Goal: Information Seeking & Learning: Understand process/instructions

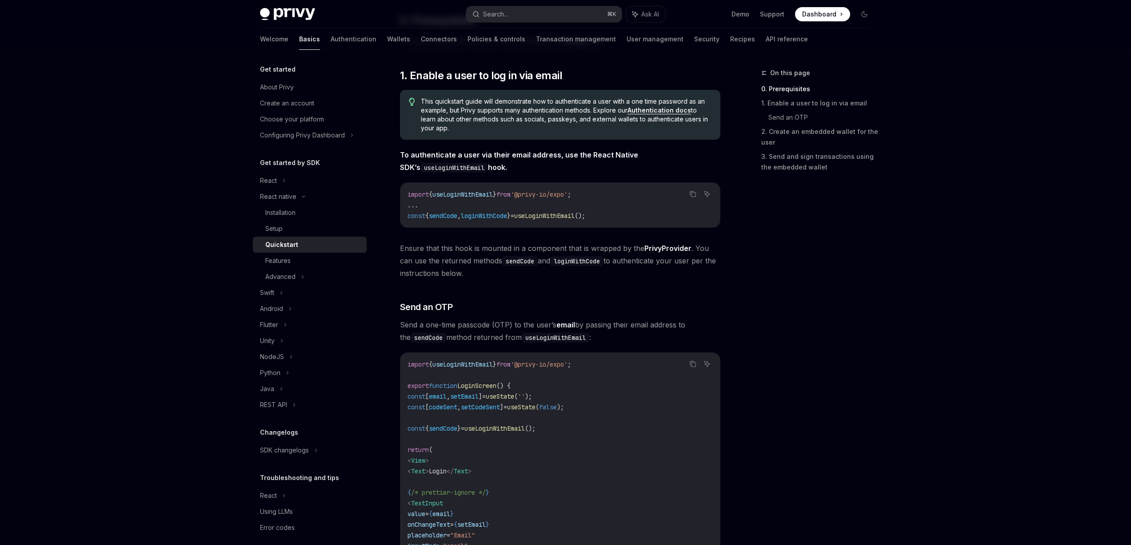
scroll to position [150, 0]
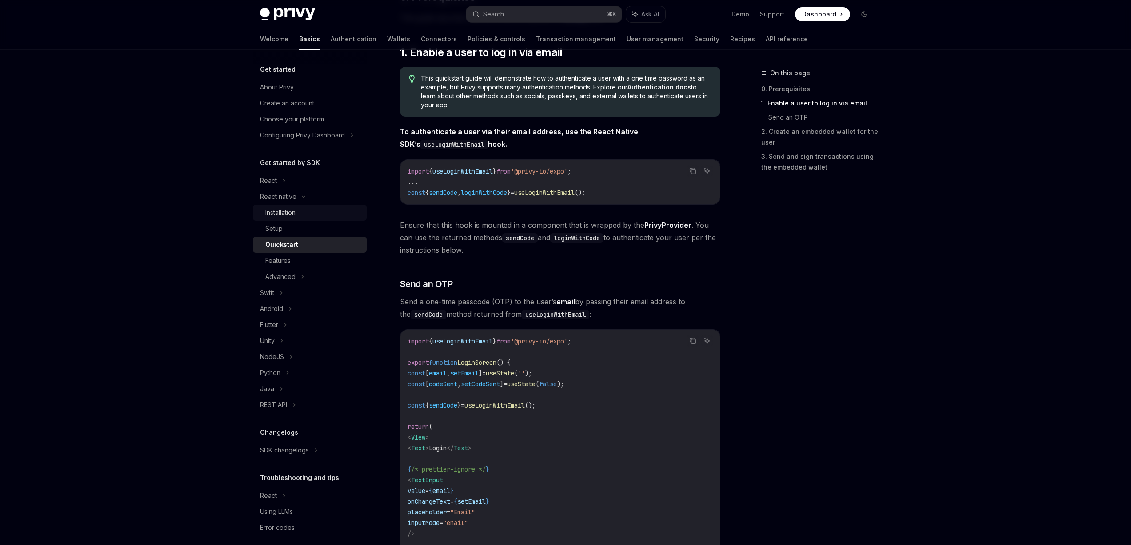
click at [278, 215] on div "Installation" at bounding box center [280, 212] width 30 height 11
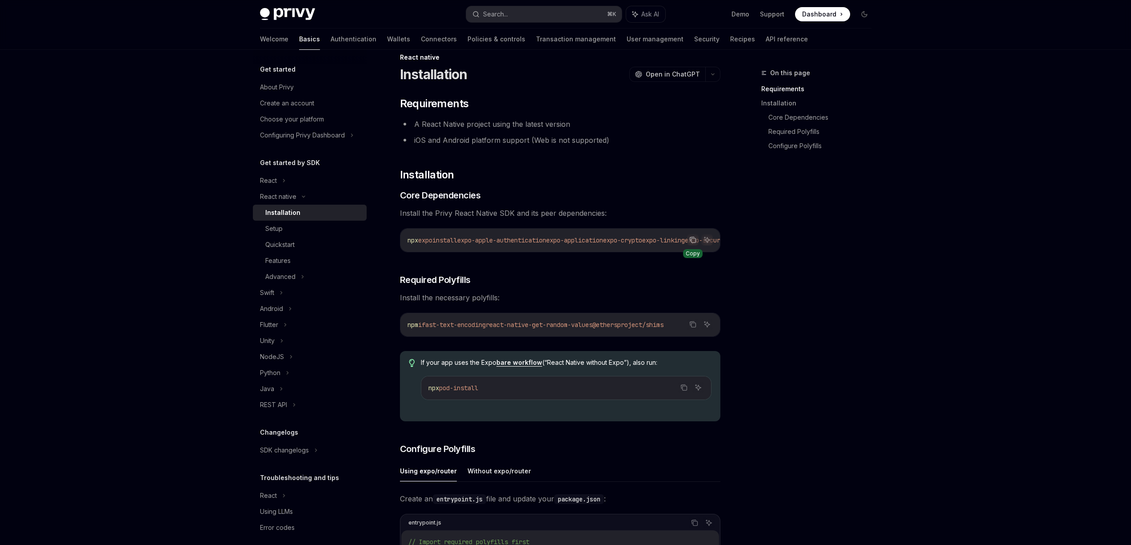
click at [694, 240] on icon "Copy the contents from the code block" at bounding box center [693, 239] width 7 height 7
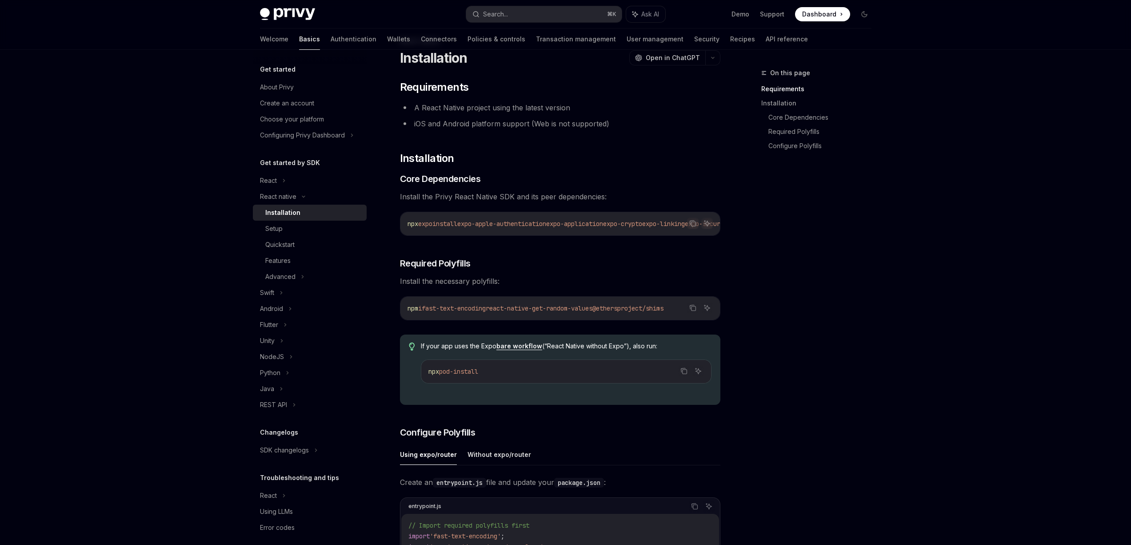
scroll to position [33, 0]
click at [695, 310] on icon "Copy the contents from the code block" at bounding box center [693, 306] width 7 height 7
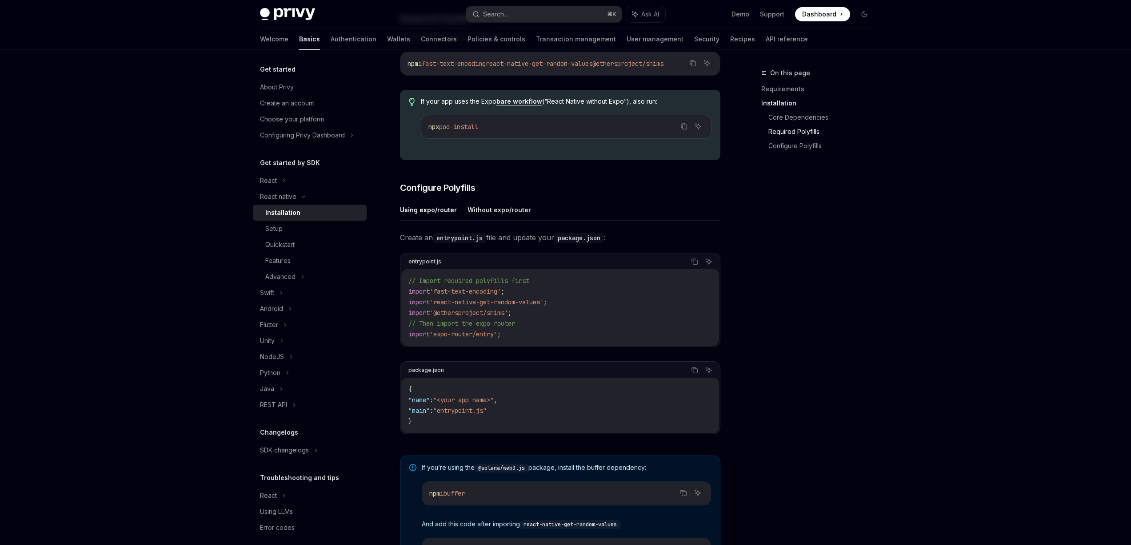
scroll to position [279, 0]
click at [500, 214] on button "Without expo/router" at bounding box center [500, 207] width 64 height 21
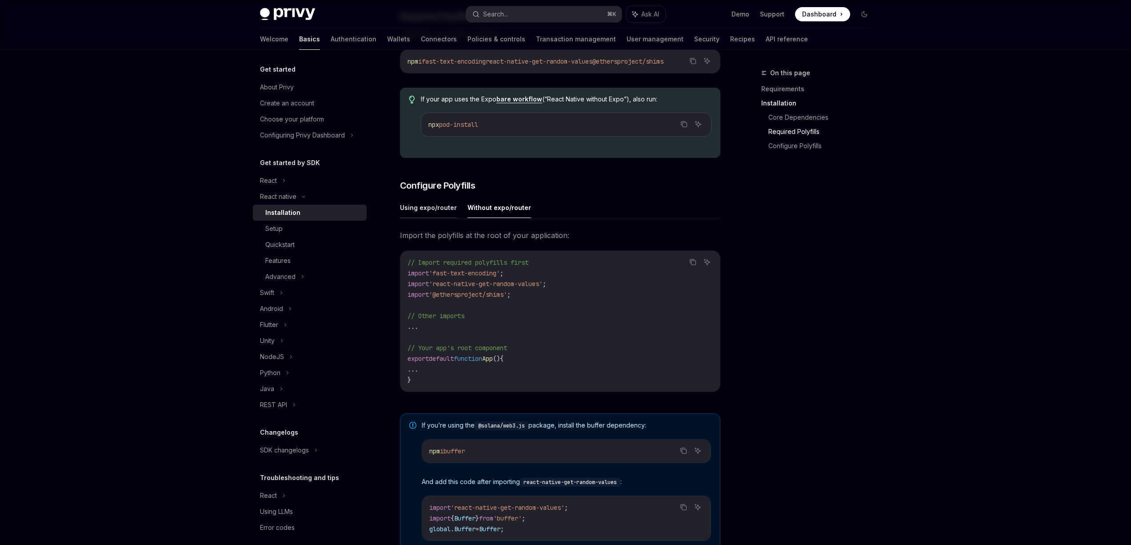
click at [432, 210] on button "Using expo/router" at bounding box center [428, 207] width 57 height 21
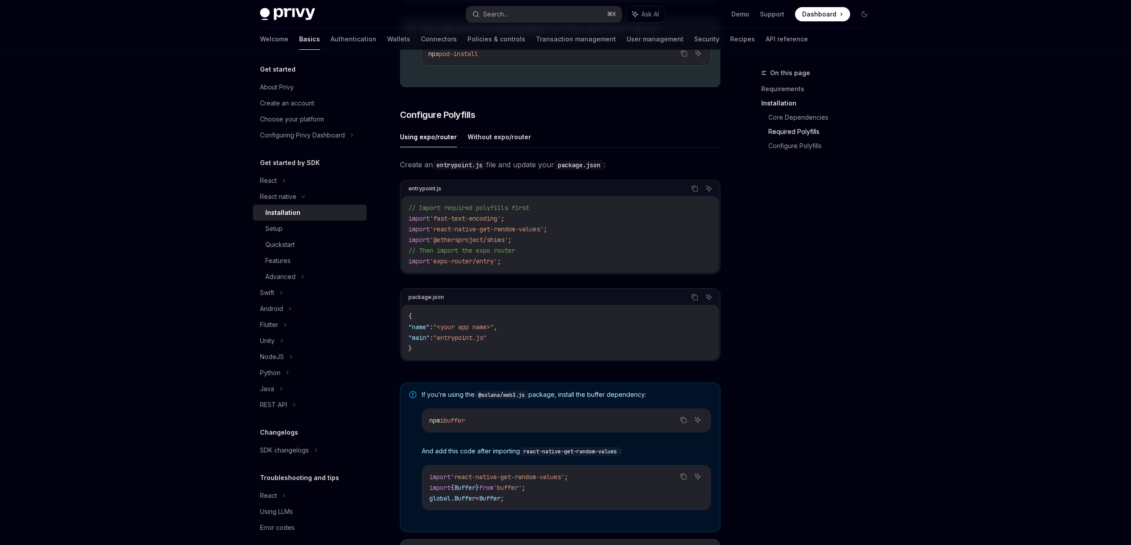
scroll to position [349, 0]
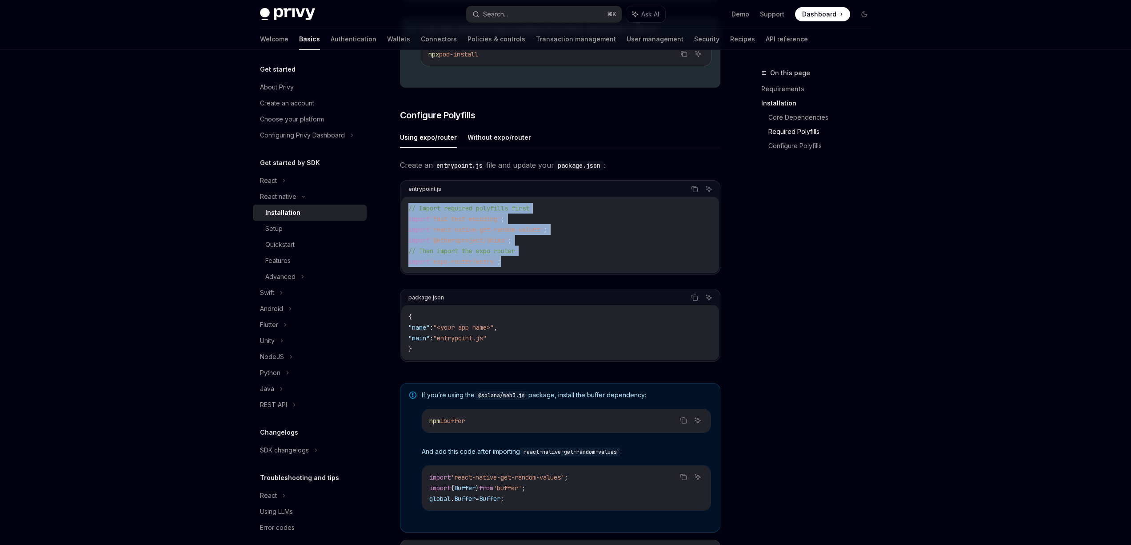
drag, startPoint x: 512, startPoint y: 266, endPoint x: 387, endPoint y: 207, distance: 138.0
click at [387, 207] on div "React native Installation OpenAI Open in ChatGPT OpenAI Open in ChatGPT ​ Requi…" at bounding box center [477, 207] width 491 height 977
copy code "// Import required polyfills first import 'fast-text-encoding' ; import 'react-…"
click at [418, 142] on button "Using expo/router" at bounding box center [428, 137] width 57 height 21
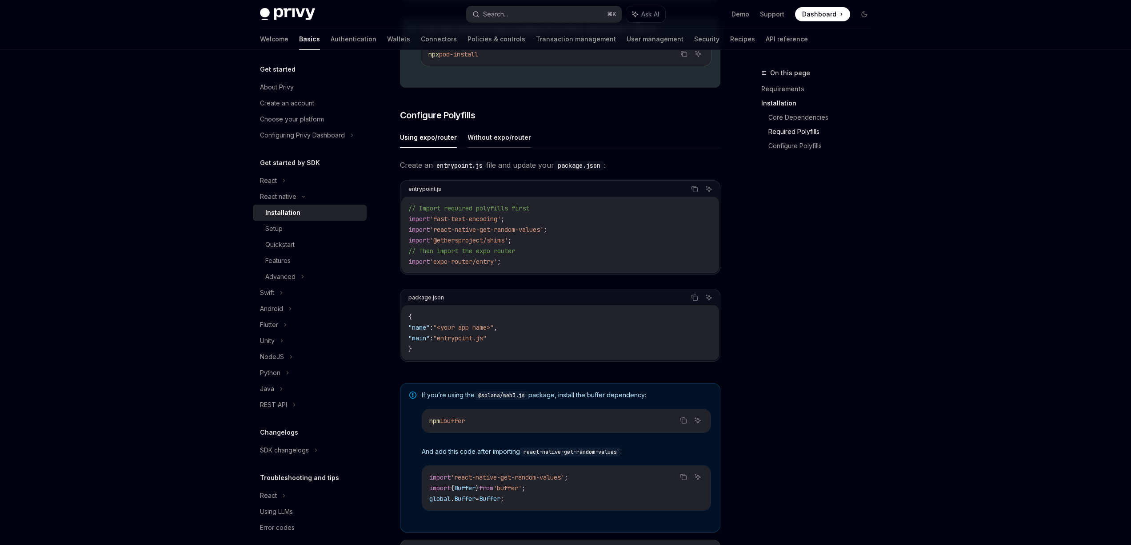
click at [497, 141] on button "Without expo/router" at bounding box center [500, 137] width 64 height 21
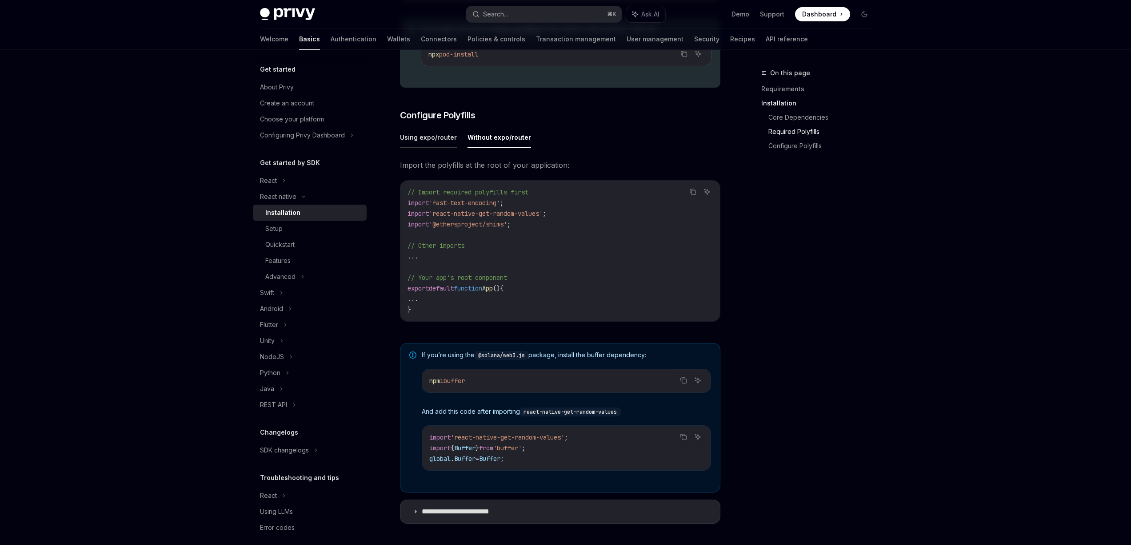
click at [438, 141] on button "Using expo/router" at bounding box center [428, 137] width 57 height 21
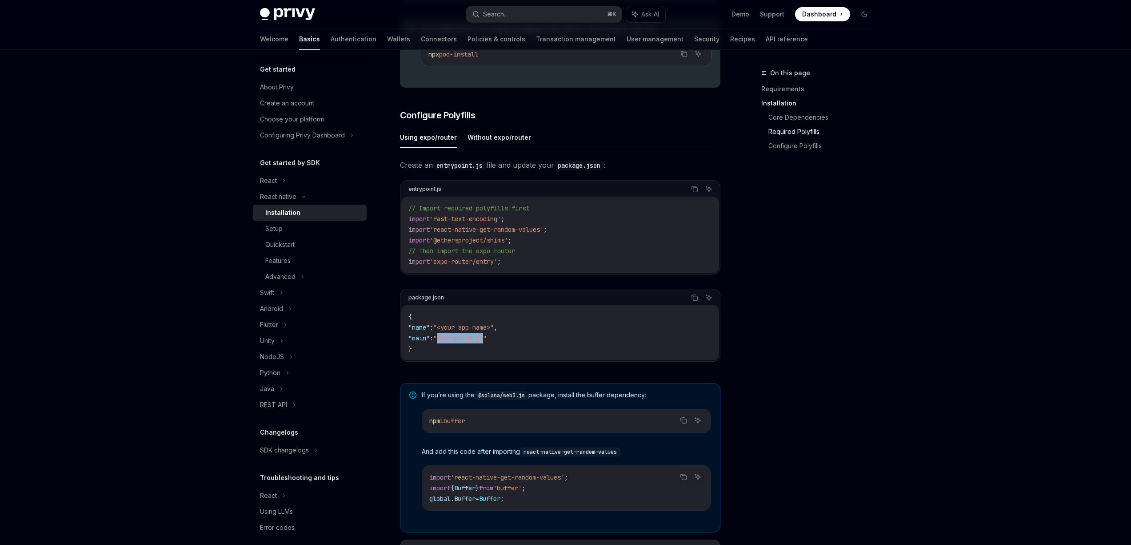
drag, startPoint x: 497, startPoint y: 341, endPoint x: 450, endPoint y: 341, distance: 47.6
click at [450, 341] on span ""entrypoint.js"" at bounding box center [459, 338] width 53 height 8
copy span "entrypoint.js"
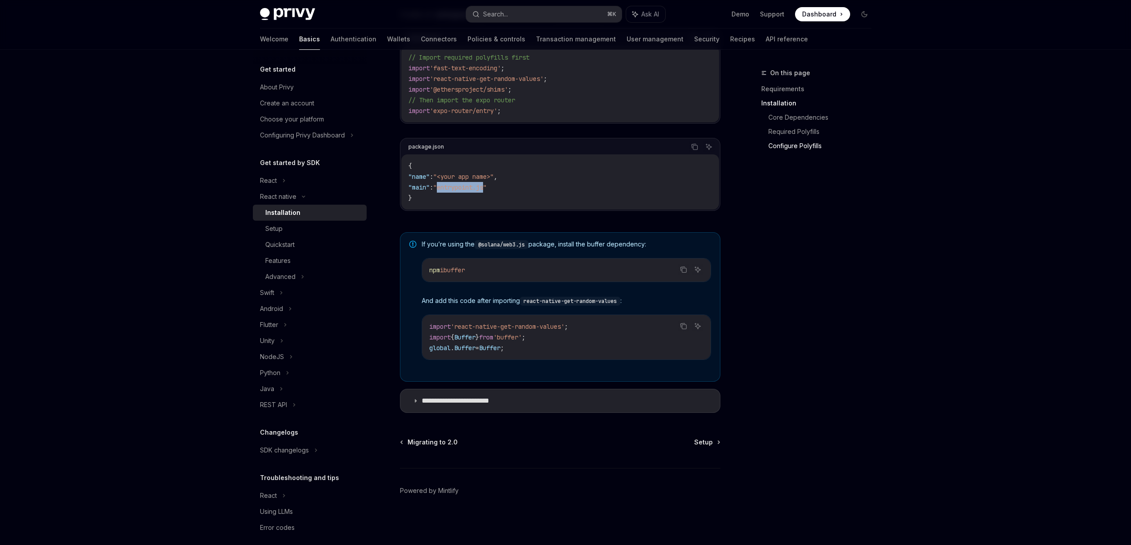
scroll to position [503, 0]
click at [415, 398] on icon at bounding box center [415, 400] width 5 height 5
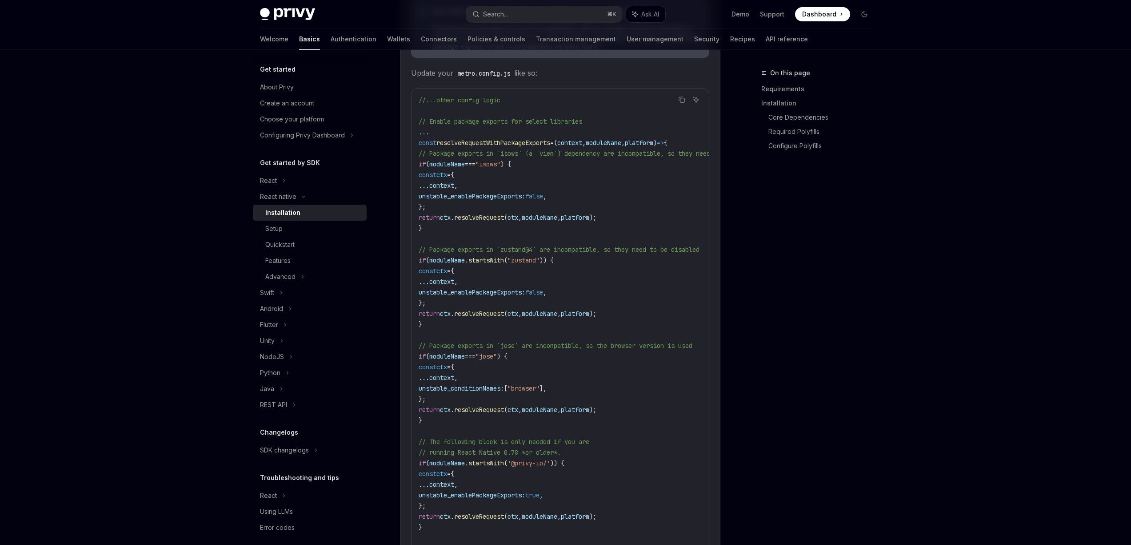
scroll to position [1040, 0]
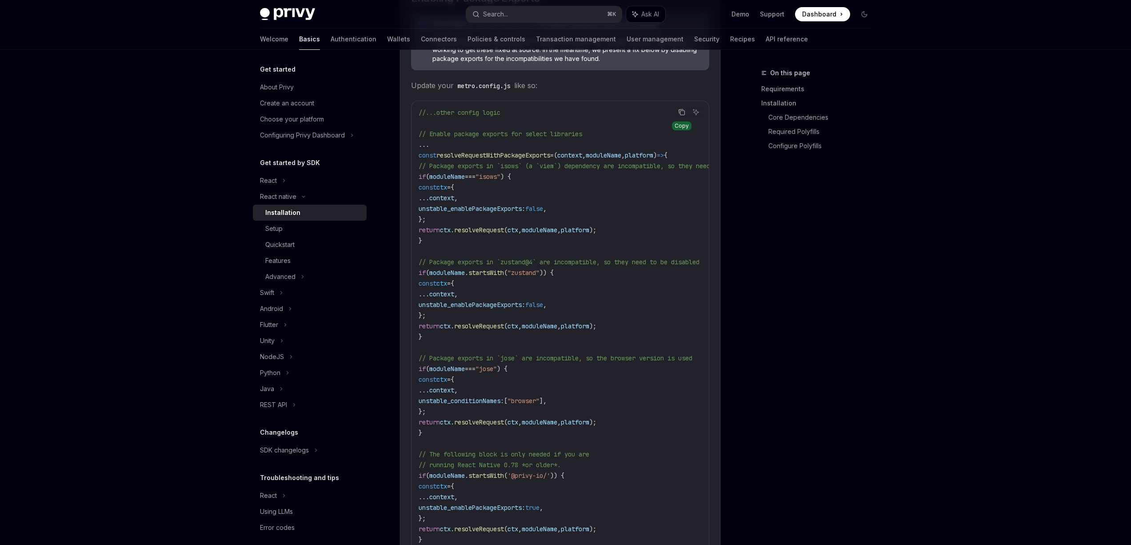
click at [684, 114] on icon "Copy the contents from the code block" at bounding box center [682, 112] width 4 height 4
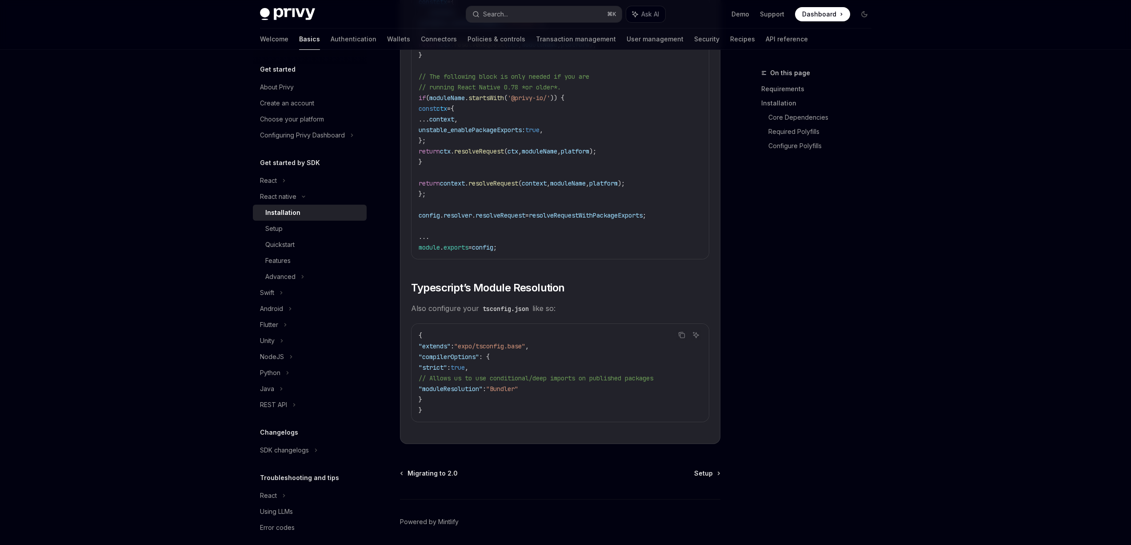
scroll to position [1447, 0]
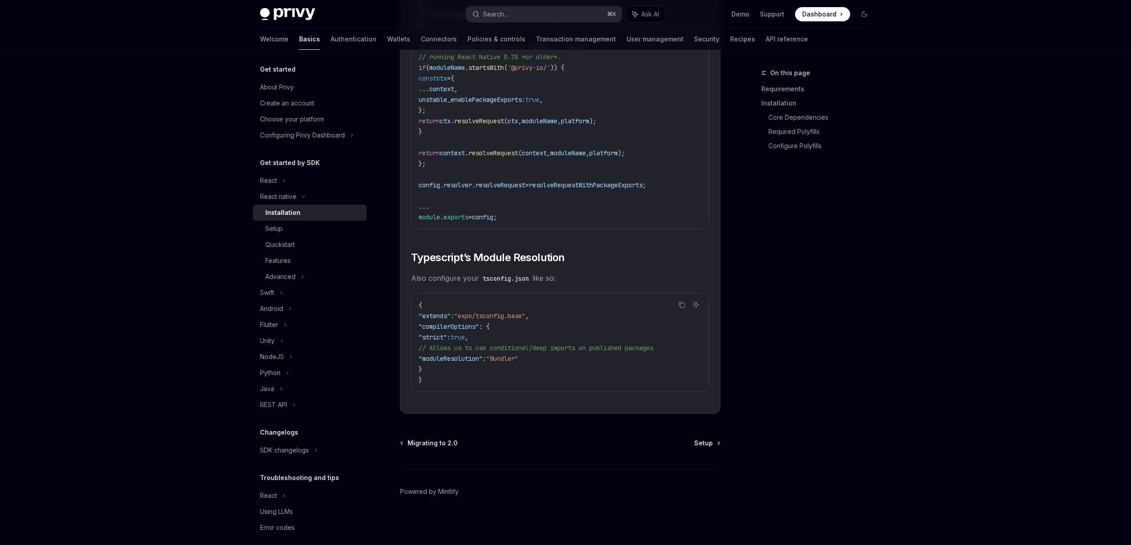
click at [447, 341] on span ""strict"" at bounding box center [433, 337] width 28 height 8
drag, startPoint x: 520, startPoint y: 365, endPoint x: 433, endPoint y: 365, distance: 86.7
click at [433, 365] on code "{ "extends" : "expo/tsconfig.base" , "compilerOptions" : { "strict" : true , //…" at bounding box center [560, 342] width 283 height 85
copy span ""moduleResolution" : "Bundler""
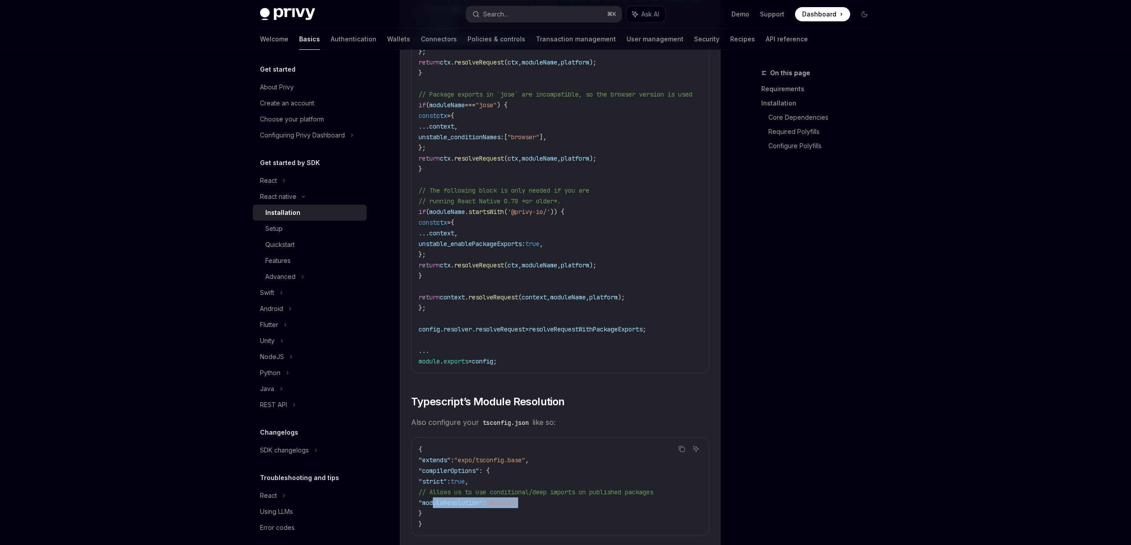
scroll to position [1230, 0]
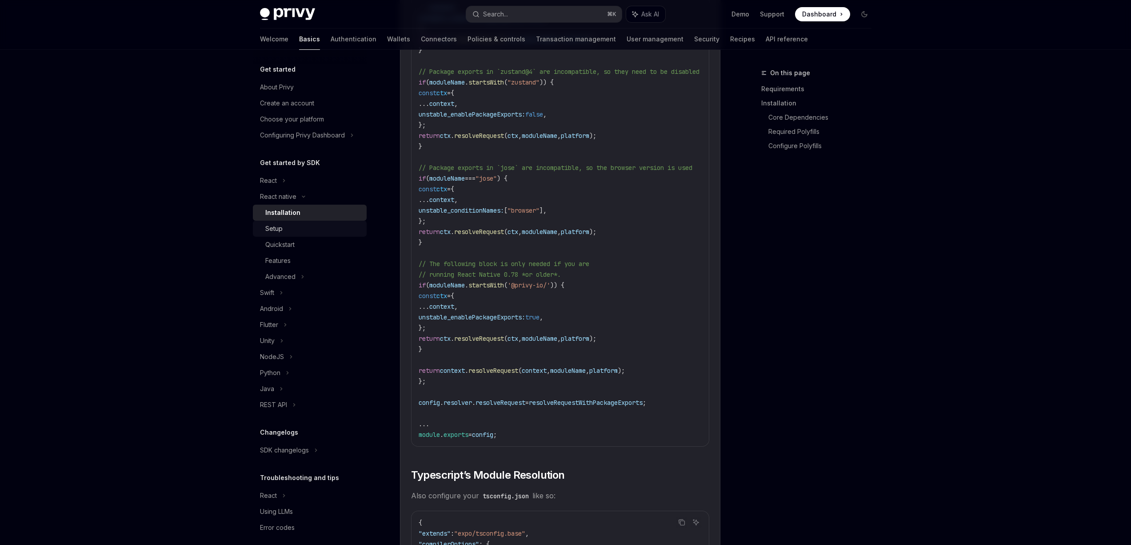
click at [273, 221] on link "Setup" at bounding box center [310, 229] width 114 height 16
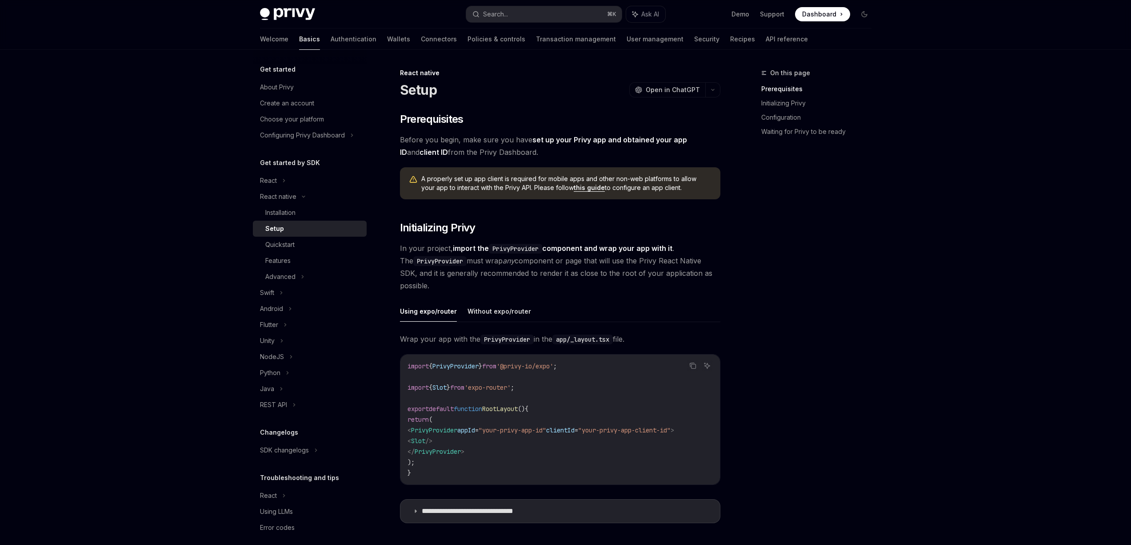
type textarea "*"
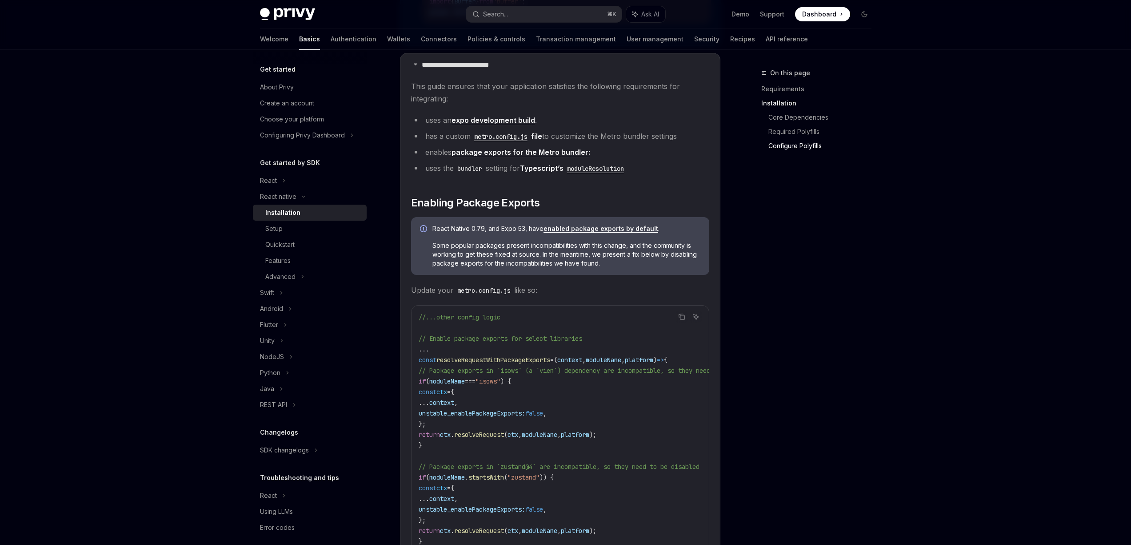
scroll to position [704, 0]
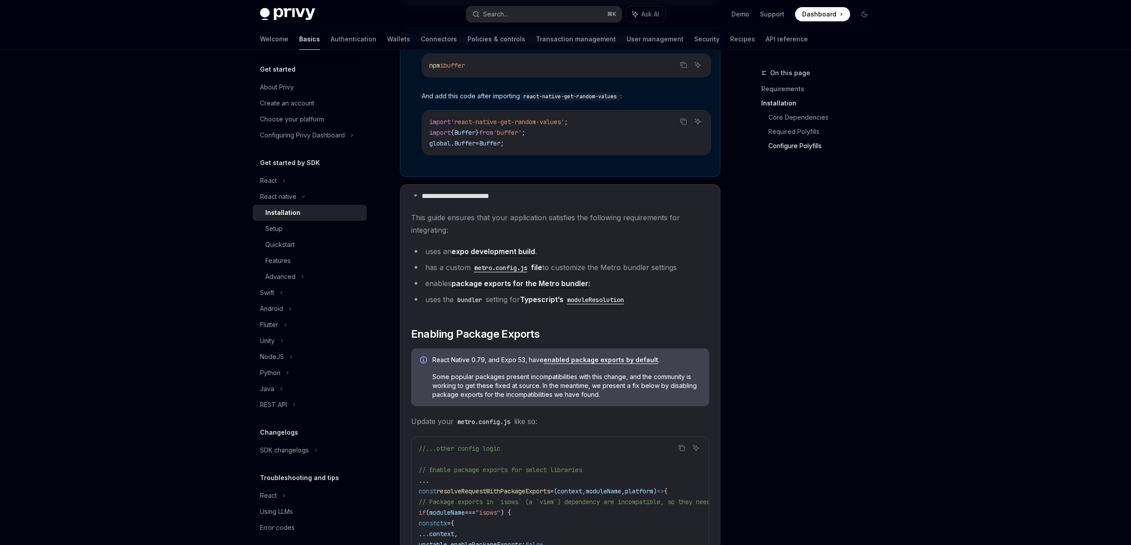
click at [522, 255] on link "expo development build" at bounding box center [494, 251] width 84 height 9
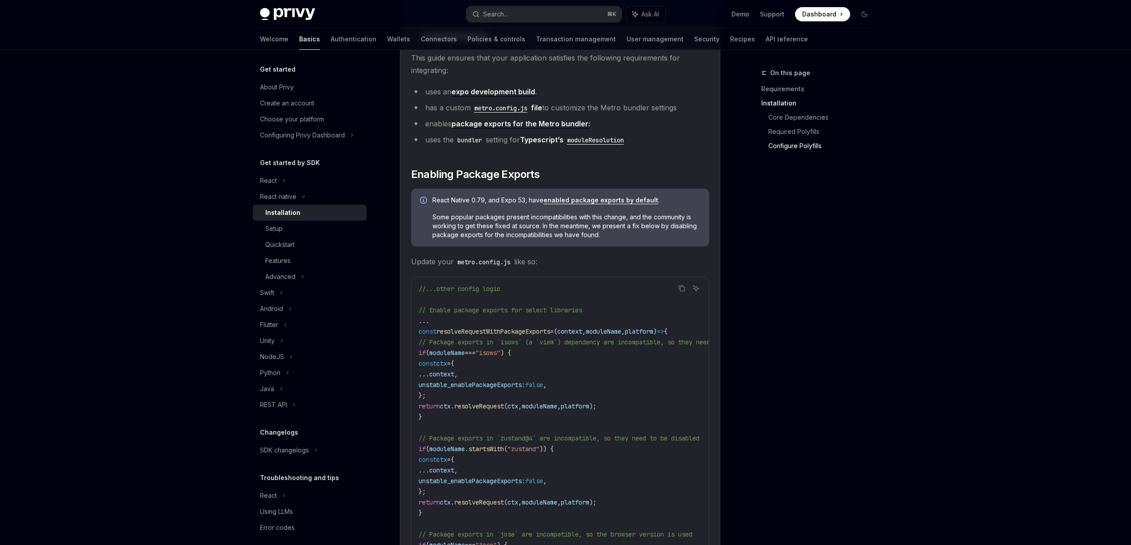
scroll to position [840, 0]
